Goal: Information Seeking & Learning: Learn about a topic

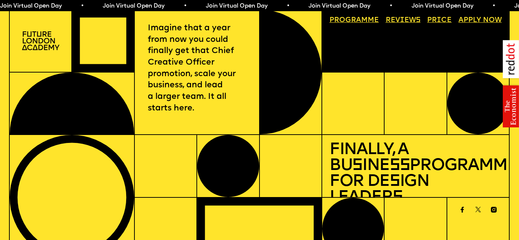
click at [351, 19] on link "Progr a mme" at bounding box center [354, 20] width 57 height 14
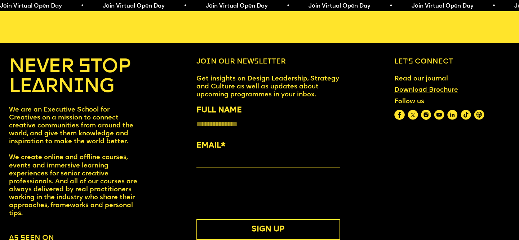
scroll to position [2953, 0]
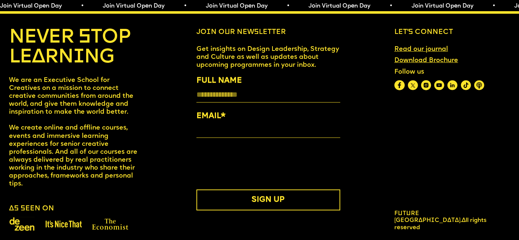
click at [408, 213] on span "Future [GEOGRAPHIC_DATA]." at bounding box center [427, 217] width 67 height 13
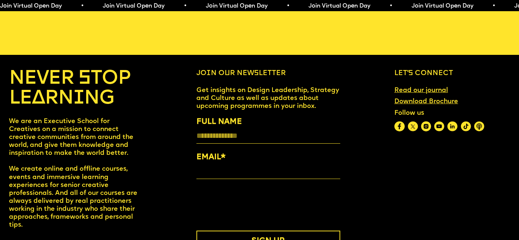
scroll to position [2906, 0]
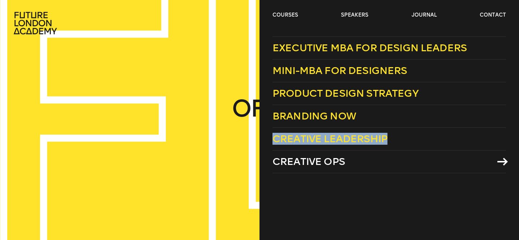
click at [309, 151] on link "Creative Ops" at bounding box center [390, 161] width 234 height 23
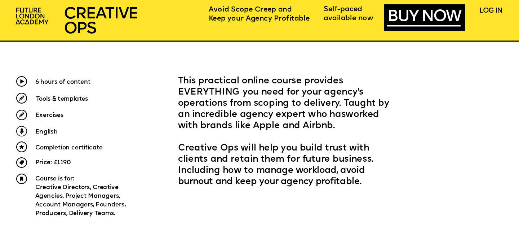
scroll to position [277, 0]
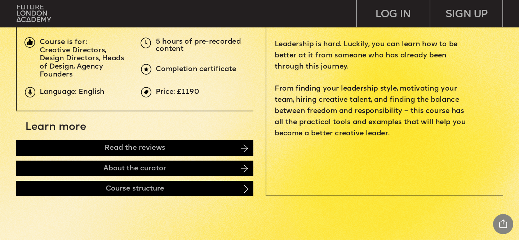
scroll to position [280, 0]
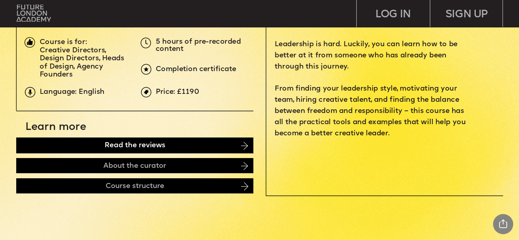
click at [165, 145] on div "Read the reviews" at bounding box center [134, 145] width 237 height 16
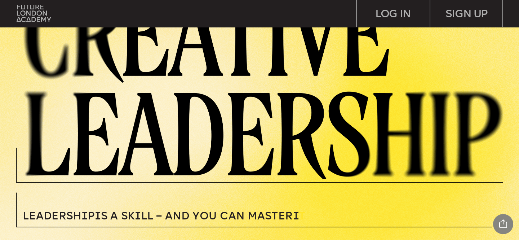
scroll to position [0, 0]
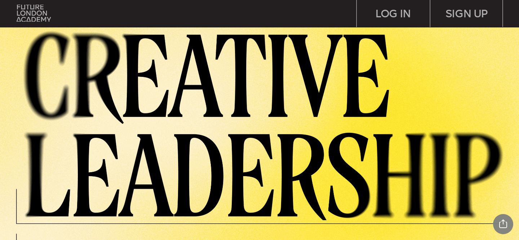
click at [25, 31] on img at bounding box center [268, 124] width 501 height 192
click at [25, 17] on img at bounding box center [34, 13] width 34 height 17
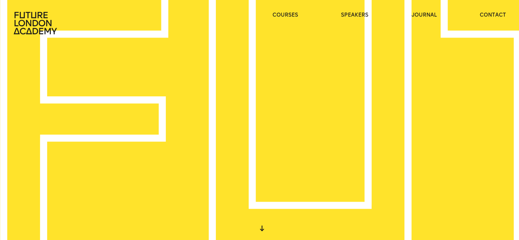
click at [300, 14] on ul "courses speakers journal contact" at bounding box center [390, 23] width 234 height 23
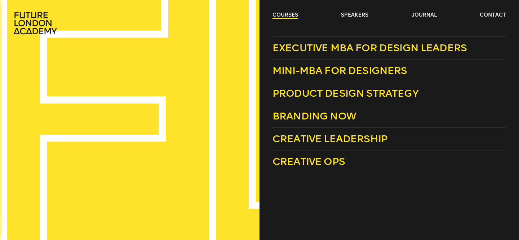
click at [284, 16] on link "courses" at bounding box center [286, 15] width 26 height 7
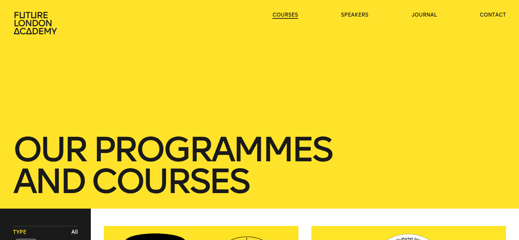
click at [284, 16] on link "courses" at bounding box center [286, 15] width 26 height 7
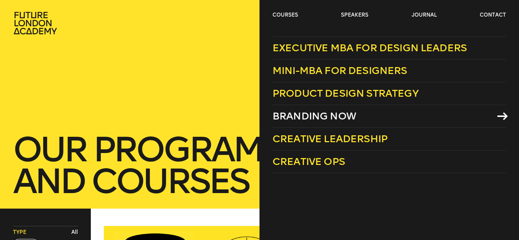
click at [328, 115] on span "Branding Now" at bounding box center [315, 116] width 84 height 12
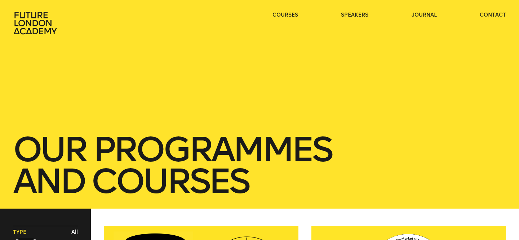
click at [308, 17] on ul "courses speakers journal contact" at bounding box center [390, 23] width 234 height 23
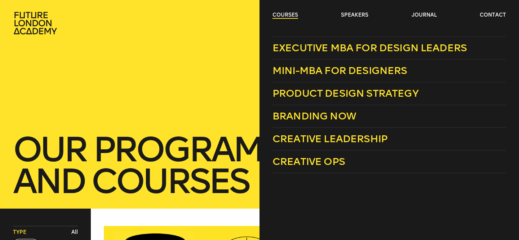
click at [293, 14] on link "courses" at bounding box center [286, 15] width 26 height 7
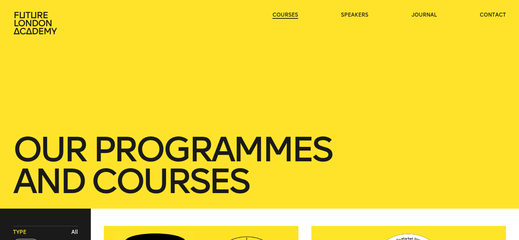
click at [293, 14] on link "courses" at bounding box center [286, 15] width 26 height 7
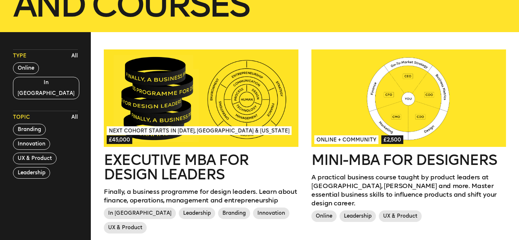
scroll to position [195, 0]
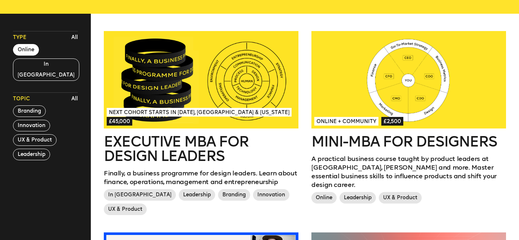
click at [29, 50] on button "Online" at bounding box center [26, 50] width 26 height 12
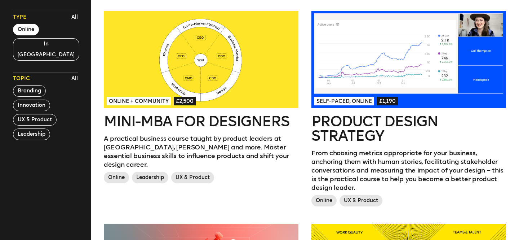
scroll to position [0, 0]
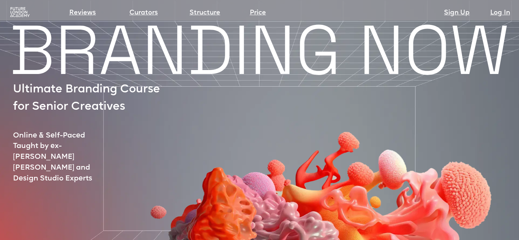
click at [27, 10] on img at bounding box center [20, 12] width 22 height 11
click at [16, 10] on img at bounding box center [20, 12] width 22 height 11
click at [23, 15] on img at bounding box center [20, 12] width 22 height 11
